Goal: Task Accomplishment & Management: Manage account settings

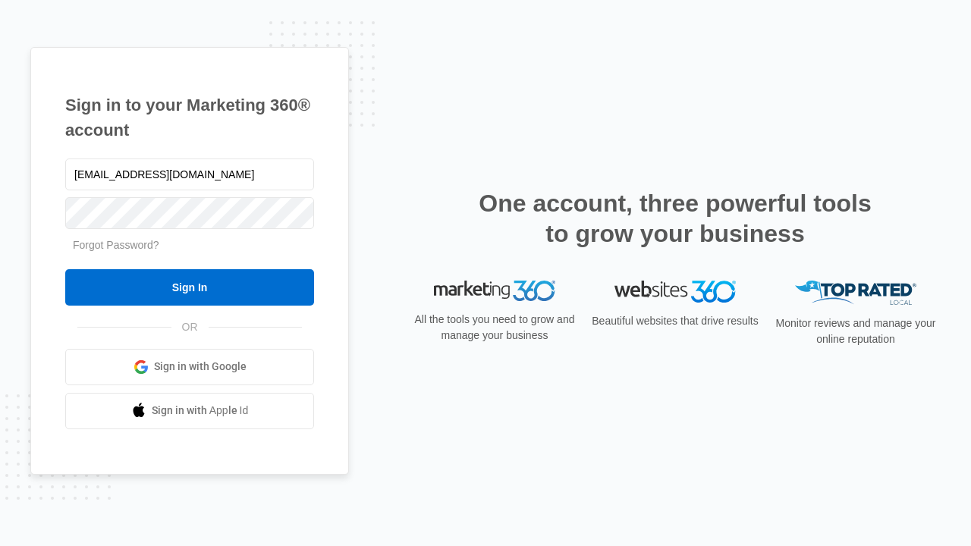
type input "dankie614@gmail.com"
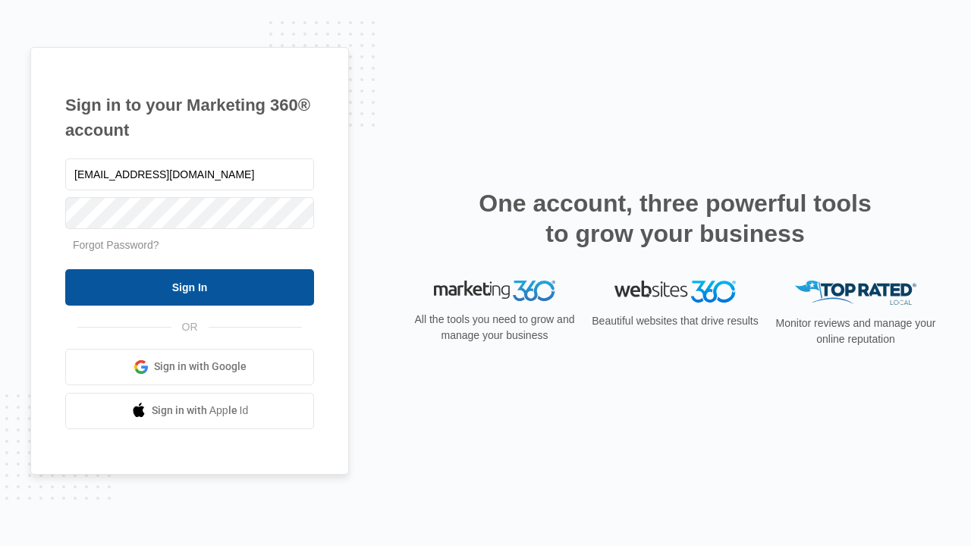
click at [190, 287] on input "Sign In" at bounding box center [189, 287] width 249 height 36
